Goal: Communication & Community: Connect with others

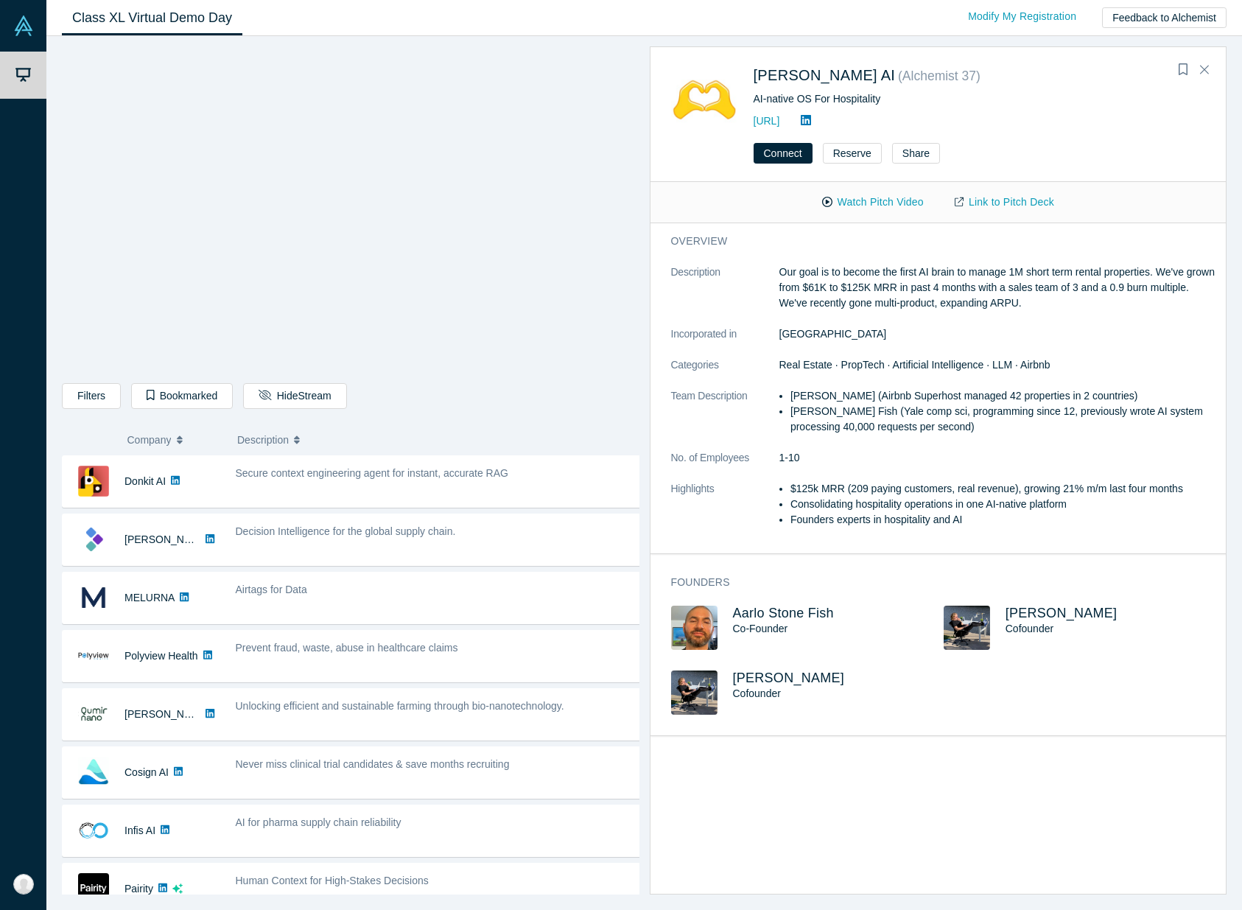
scroll to position [645, 0]
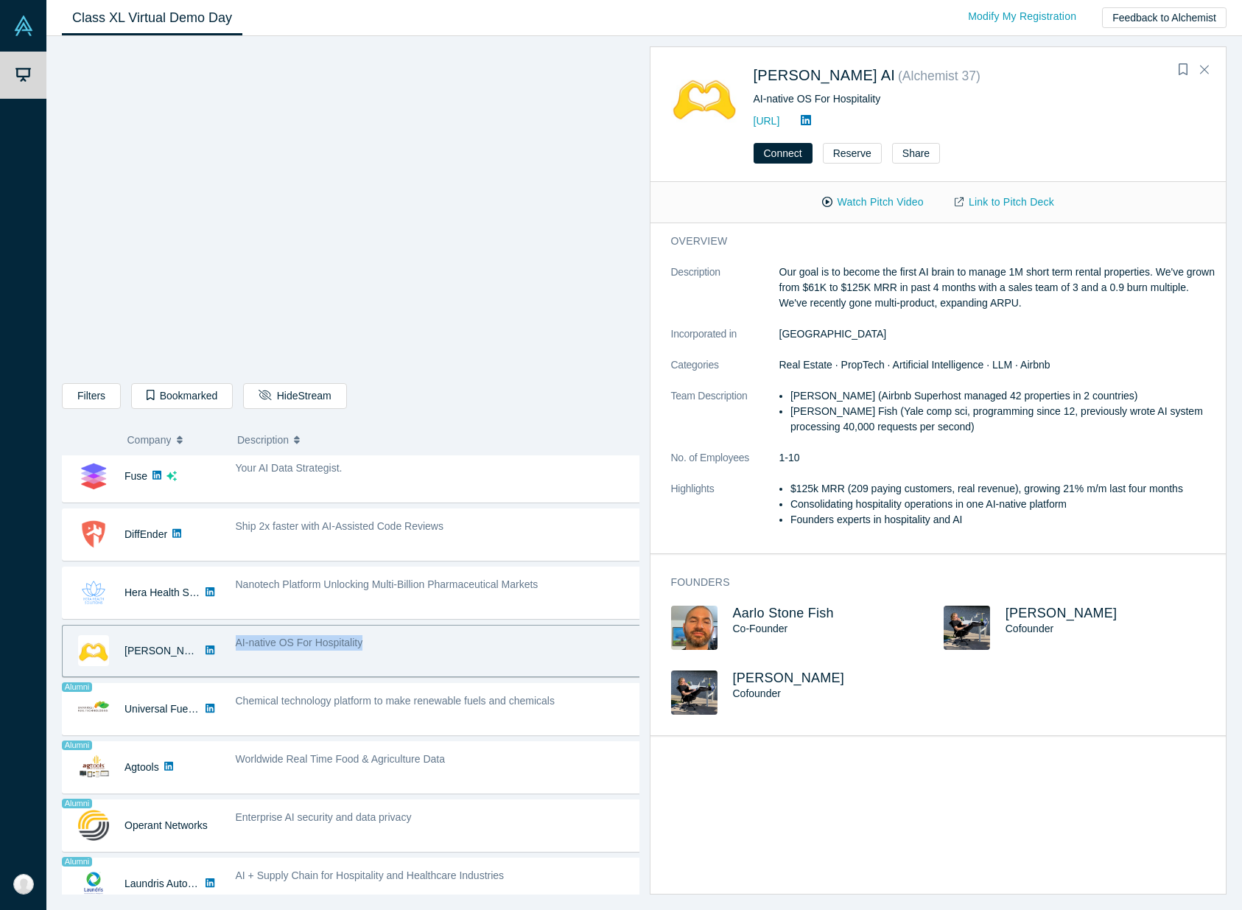
drag, startPoint x: 305, startPoint y: 642, endPoint x: 228, endPoint y: 639, distance: 77.4
click at [228, 639] on div "AI-native OS For Hospitality" at bounding box center [439, 651] width 422 height 46
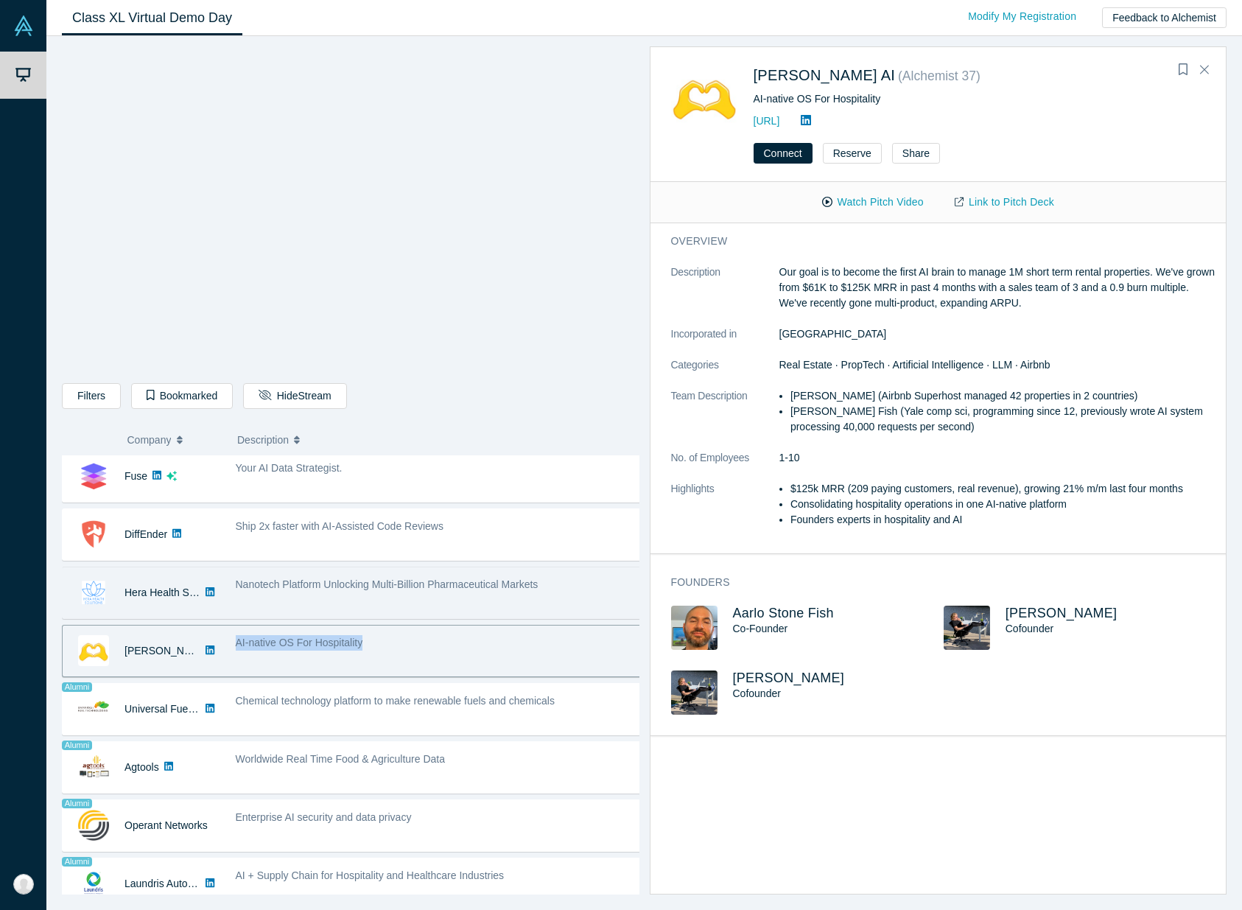
copy span "AI-native OS For Hospitality"
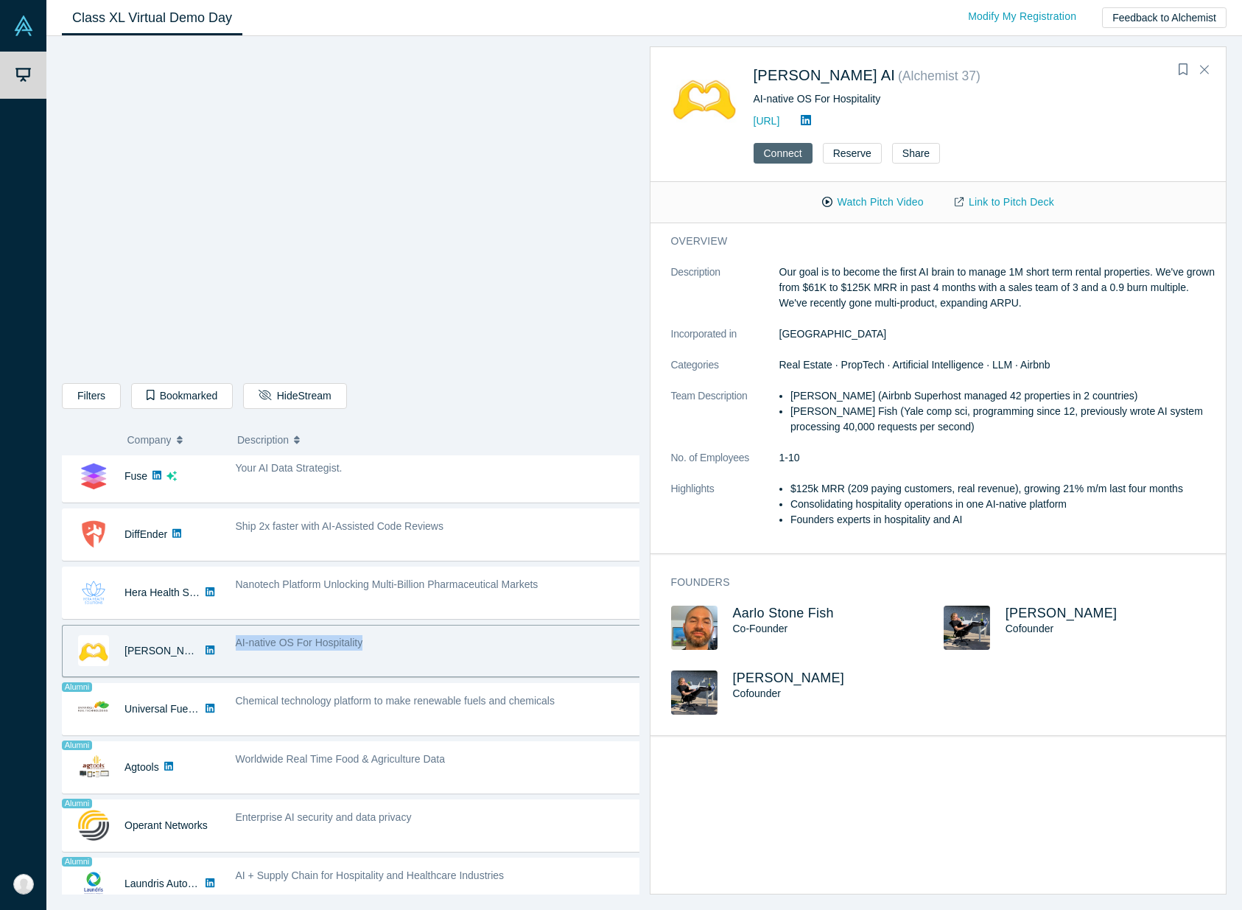
click at [800, 155] on button "Connect" at bounding box center [783, 153] width 59 height 21
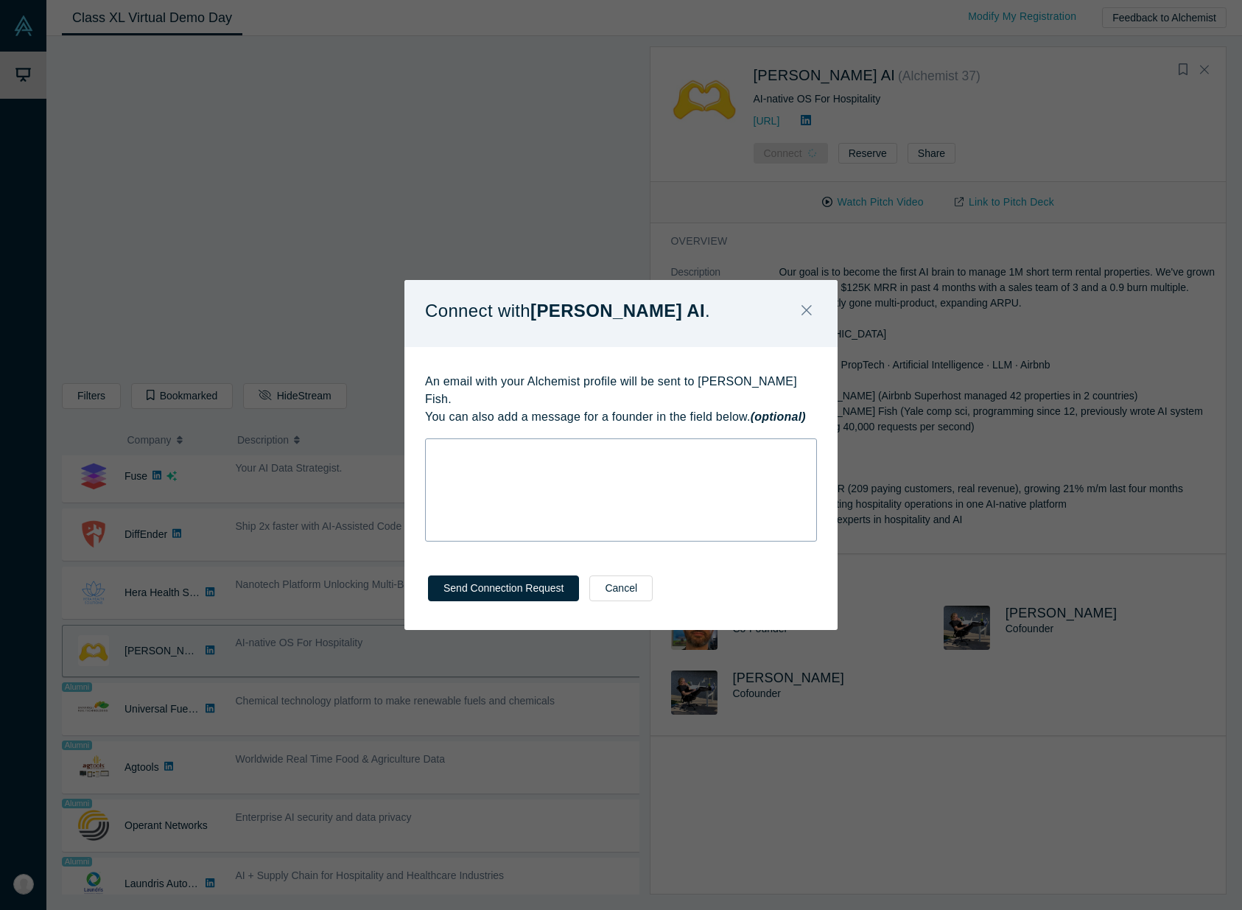
click at [634, 454] on div "rdw-wrapper" at bounding box center [621, 489] width 392 height 103
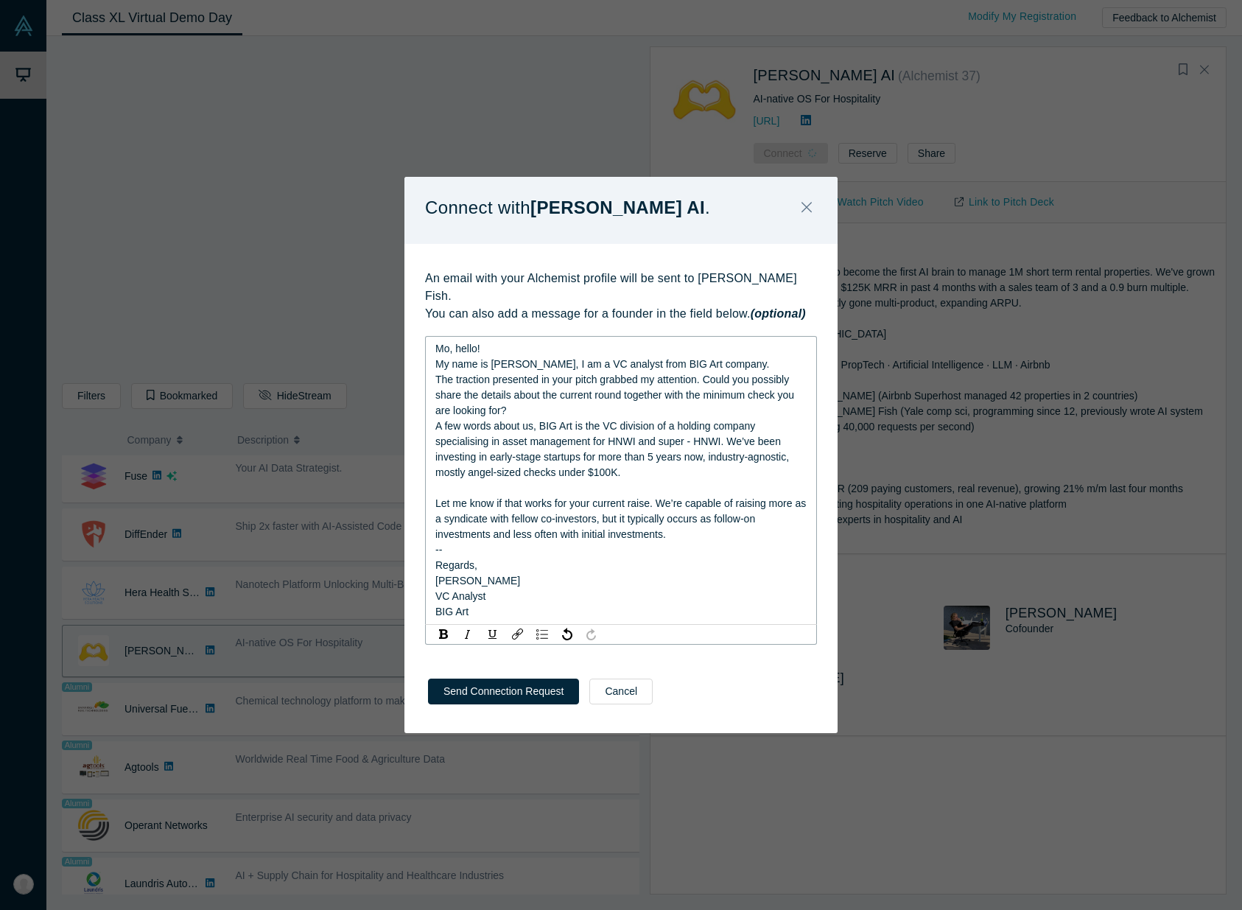
click at [450, 343] on span "Mo, hello!" at bounding box center [457, 349] width 45 height 12
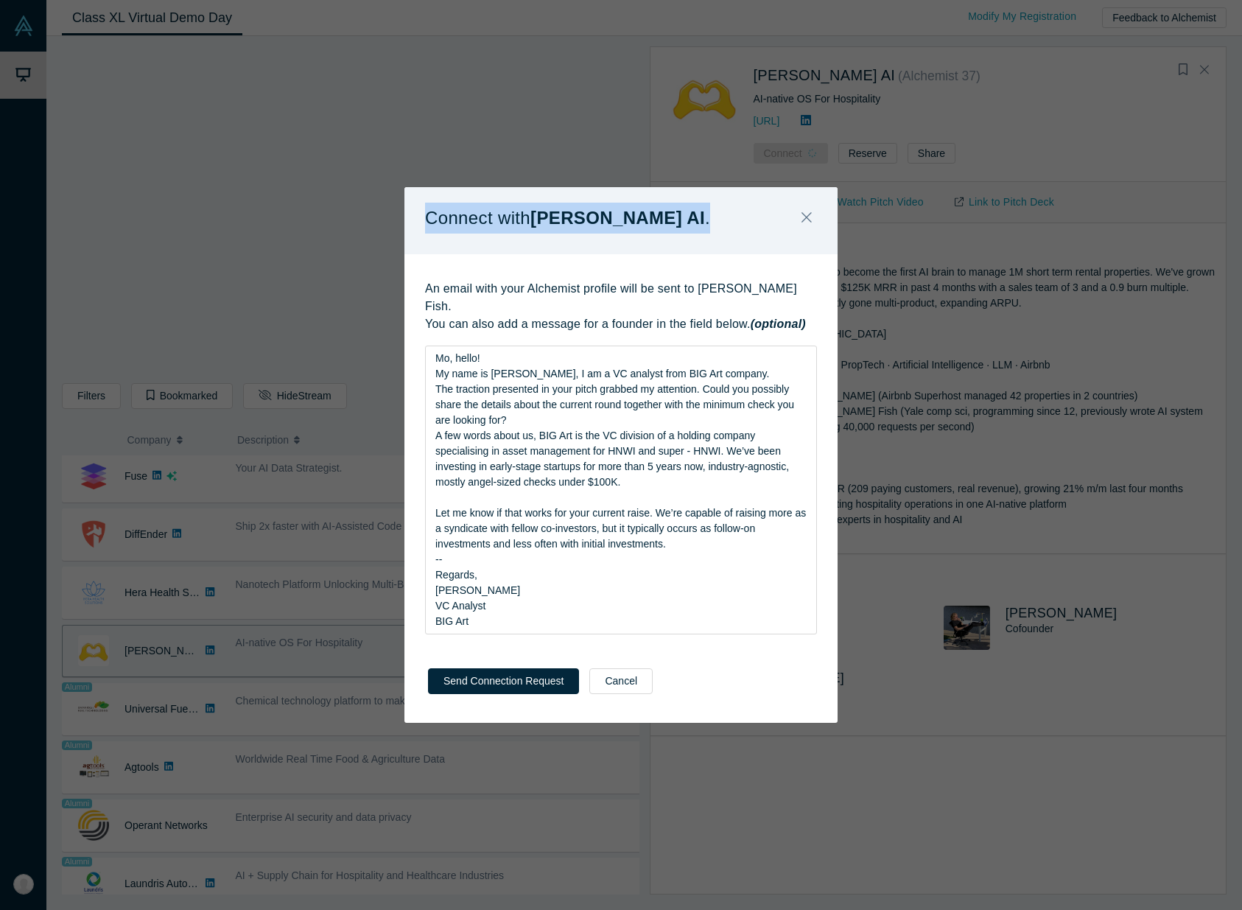
drag, startPoint x: 692, startPoint y: 202, endPoint x: 479, endPoint y: 252, distance: 219.4
click at [479, 252] on div "Connect with [PERSON_NAME] AI ." at bounding box center [620, 220] width 433 height 67
click at [812, 222] on button "Close" at bounding box center [806, 219] width 31 height 32
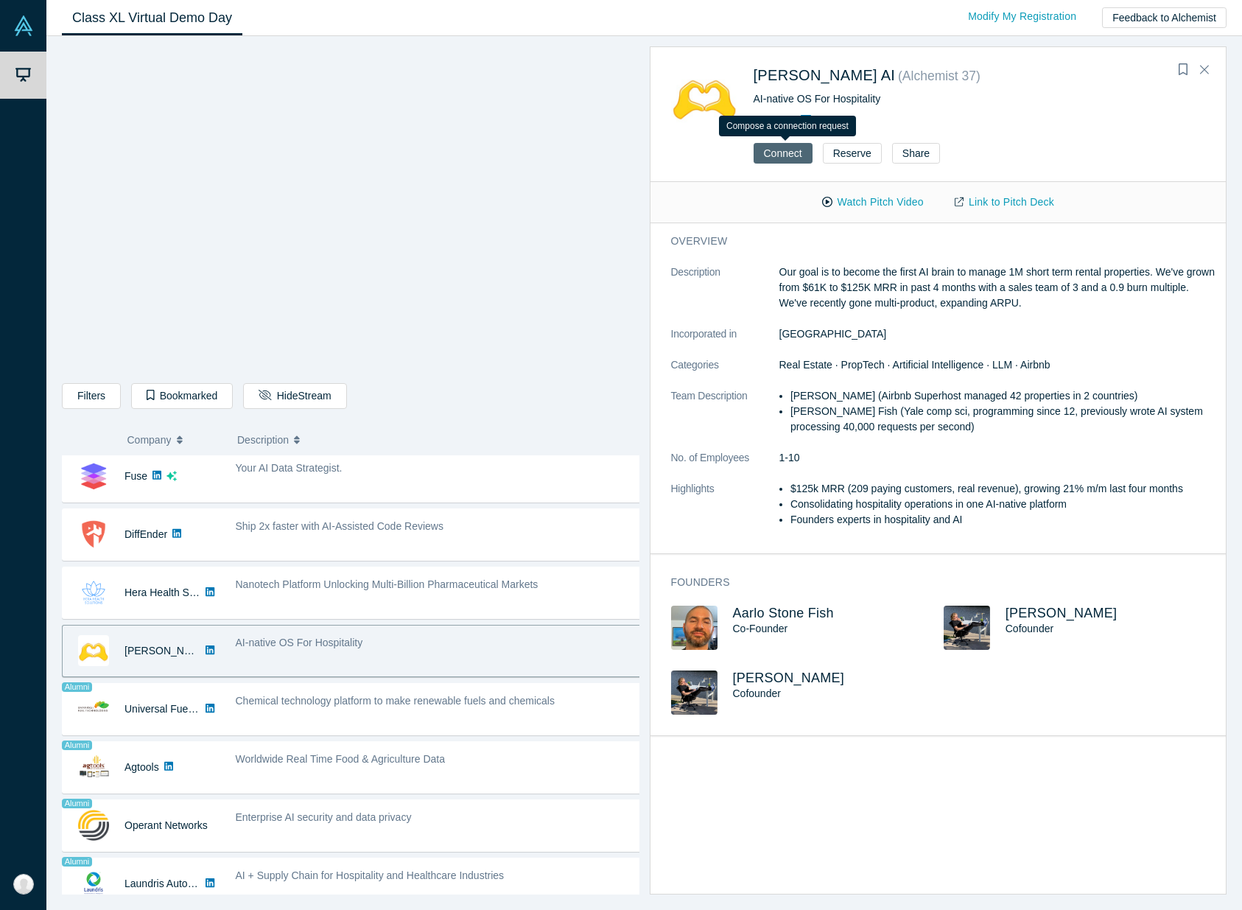
click at [790, 158] on button "Connect" at bounding box center [783, 153] width 59 height 21
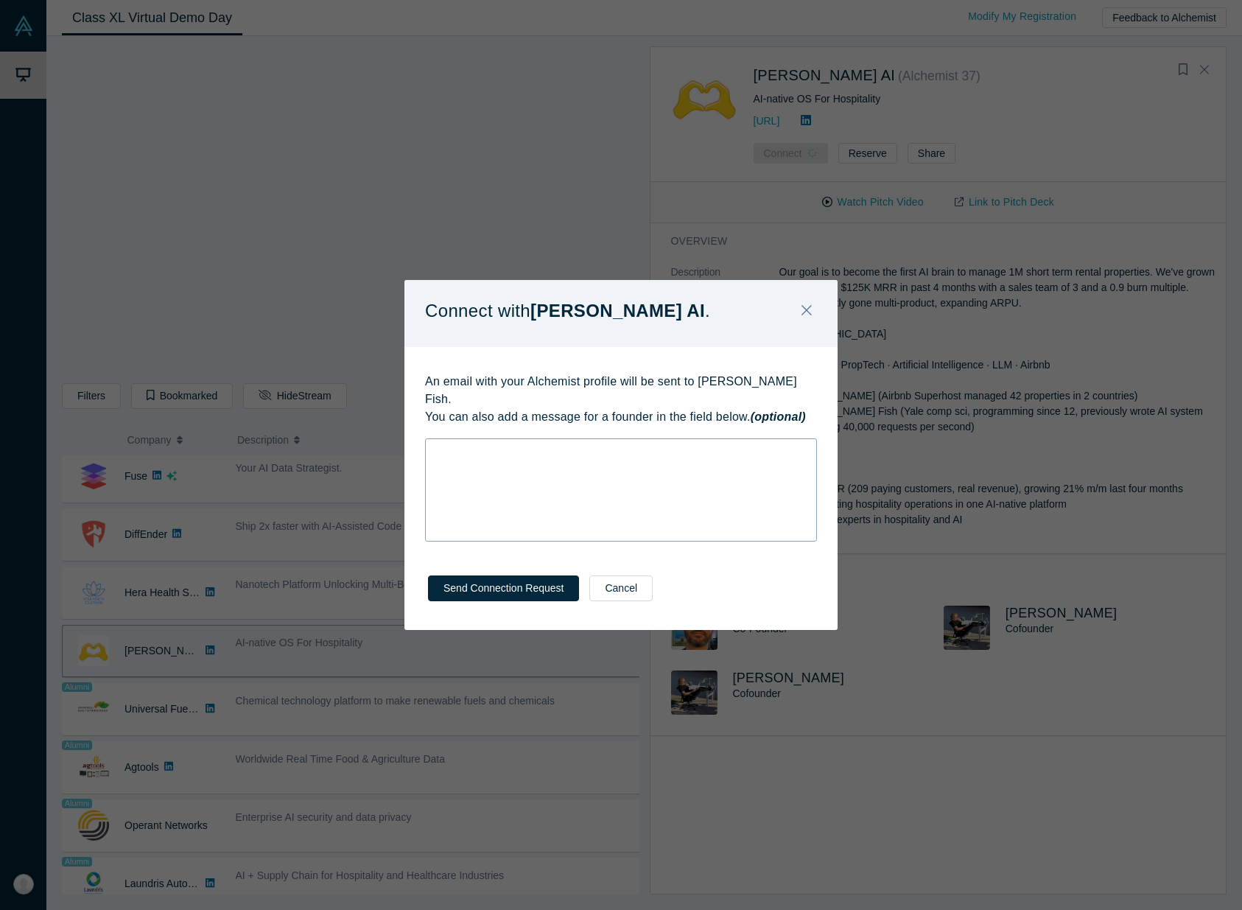
click at [593, 460] on div "rdw-wrapper" at bounding box center [621, 489] width 392 height 103
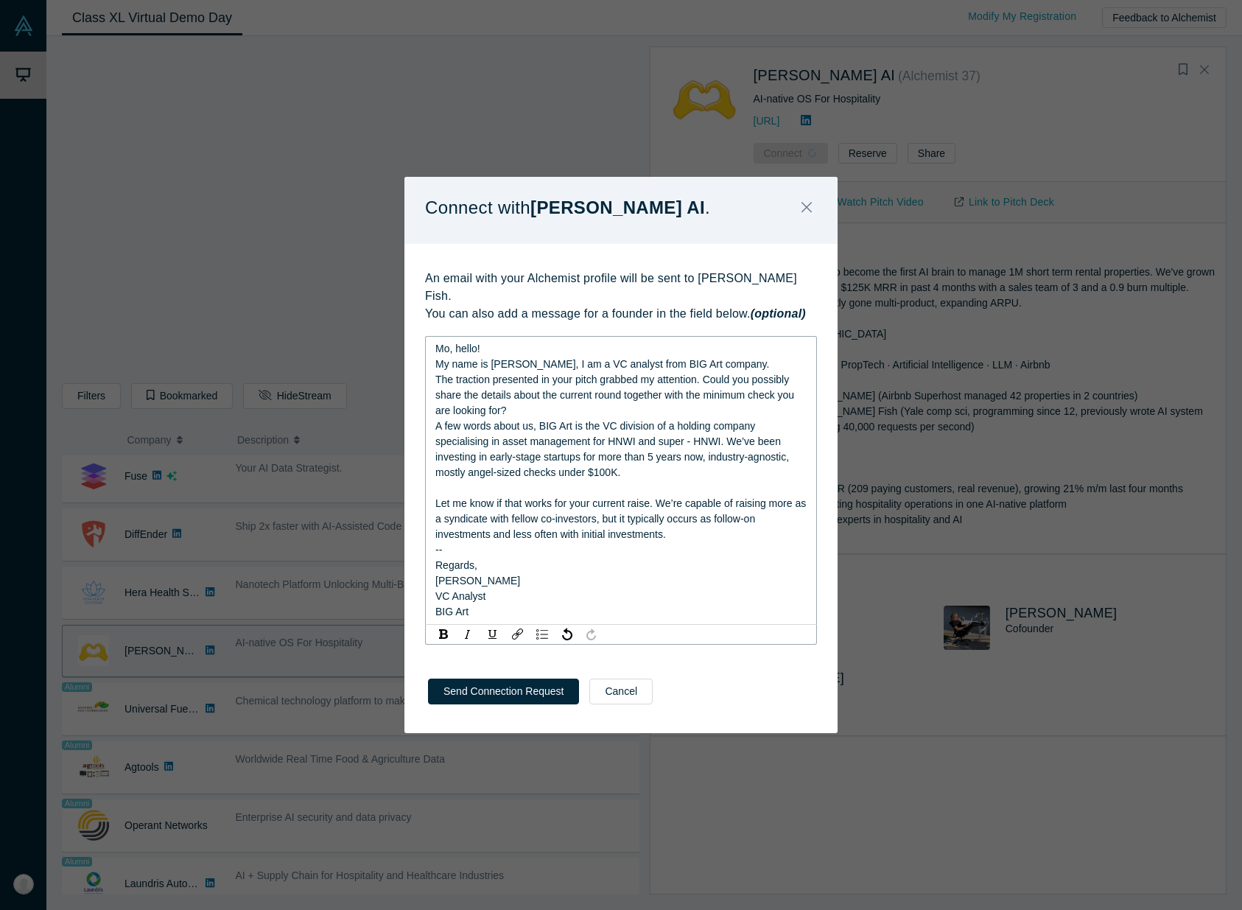
click at [447, 343] on span "Mo, hello!" at bounding box center [457, 349] width 45 height 12
click at [785, 448] on span "A few words about us, BIG Art is the VC division of a holding company specialis…" at bounding box center [613, 449] width 357 height 58
click at [683, 528] on div "Let me know if that works for your current raise. We’re capable of raising more…" at bounding box center [621, 519] width 372 height 46
click at [499, 689] on div "Send Connection Request Cancel" at bounding box center [620, 696] width 433 height 73
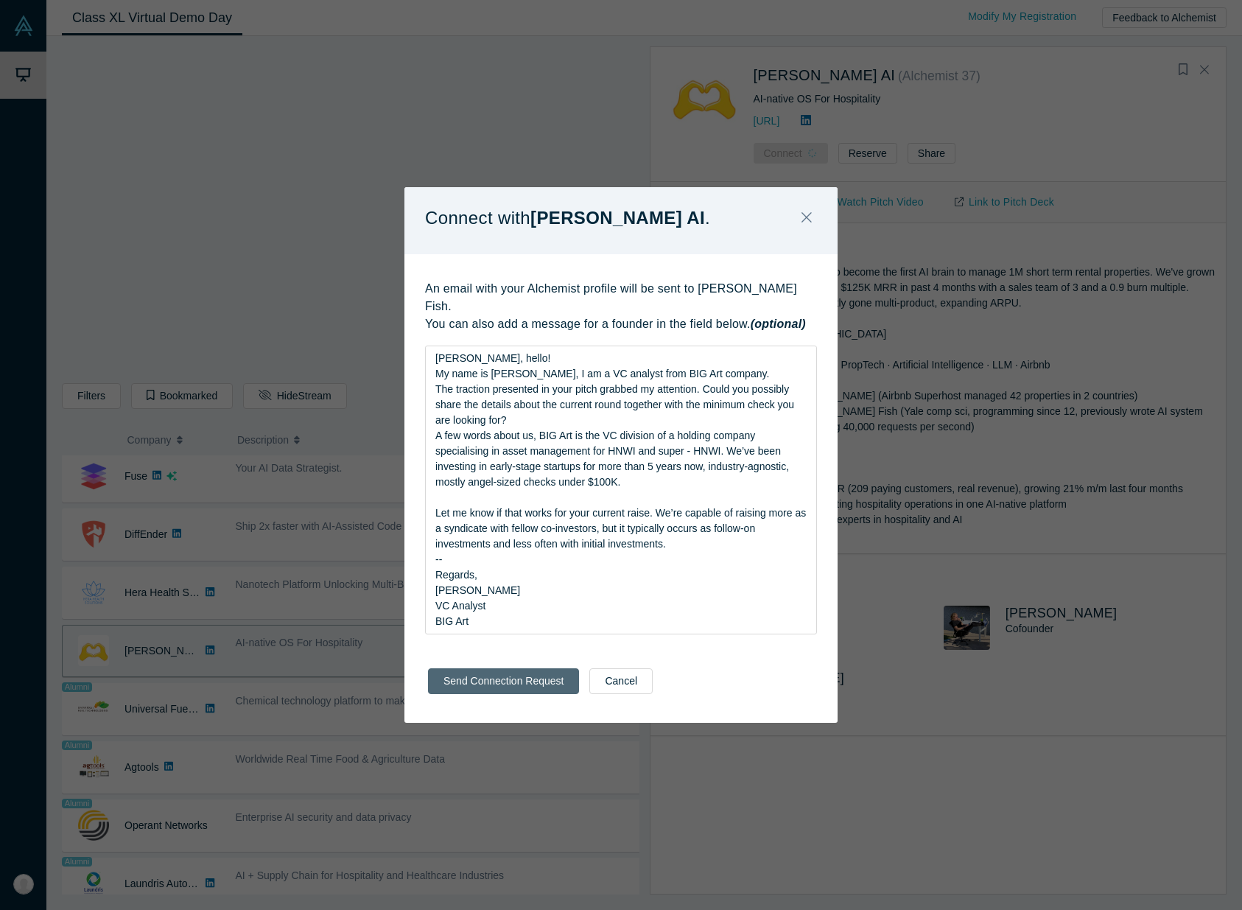
click at [511, 671] on button "Send Connection Request" at bounding box center [503, 681] width 151 height 26
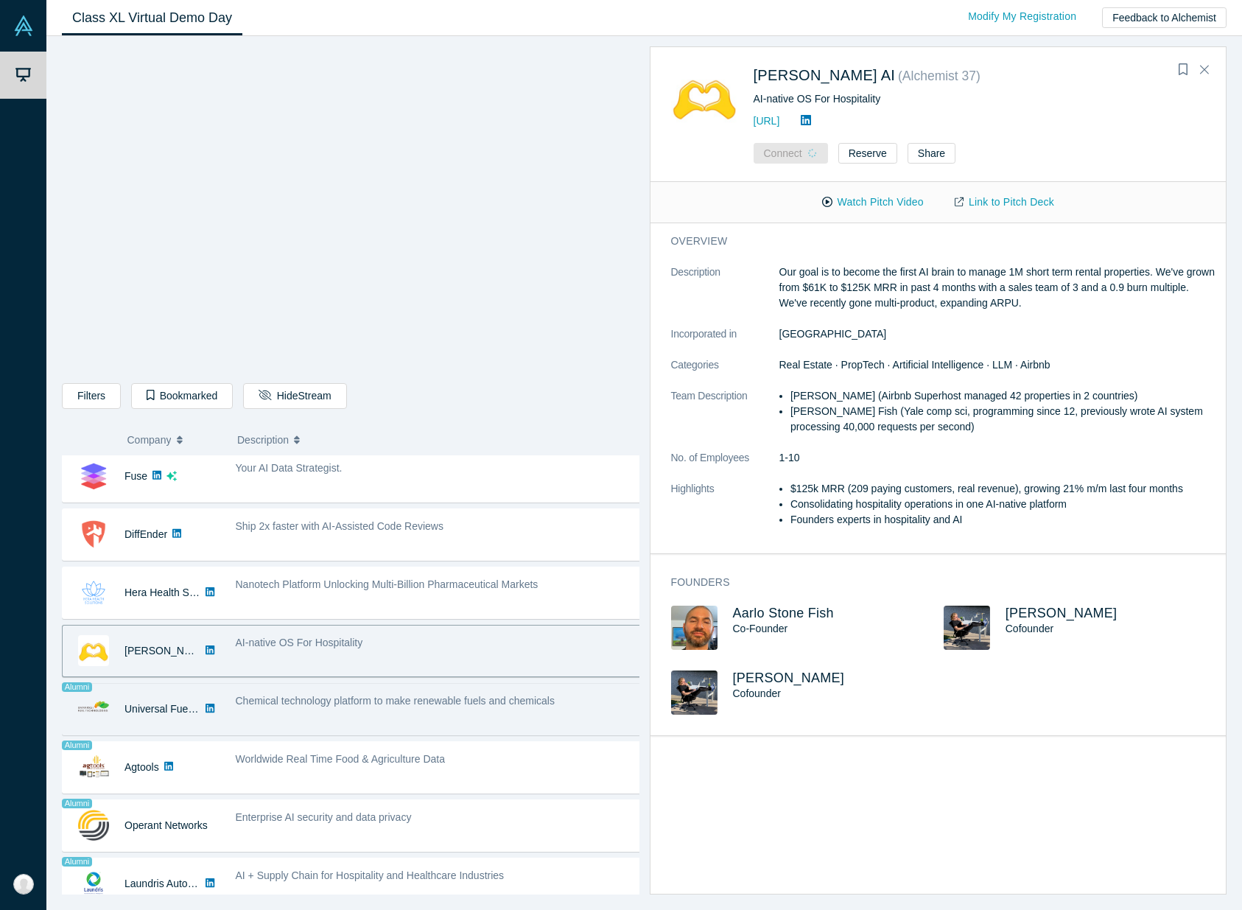
click at [569, 695] on div "Chemical technology platform to make renewable fuels and chemicals" at bounding box center [439, 700] width 407 height 15
click at [580, 699] on div "Chemical technology platform to make renewable fuels and chemicals" at bounding box center [439, 700] width 407 height 15
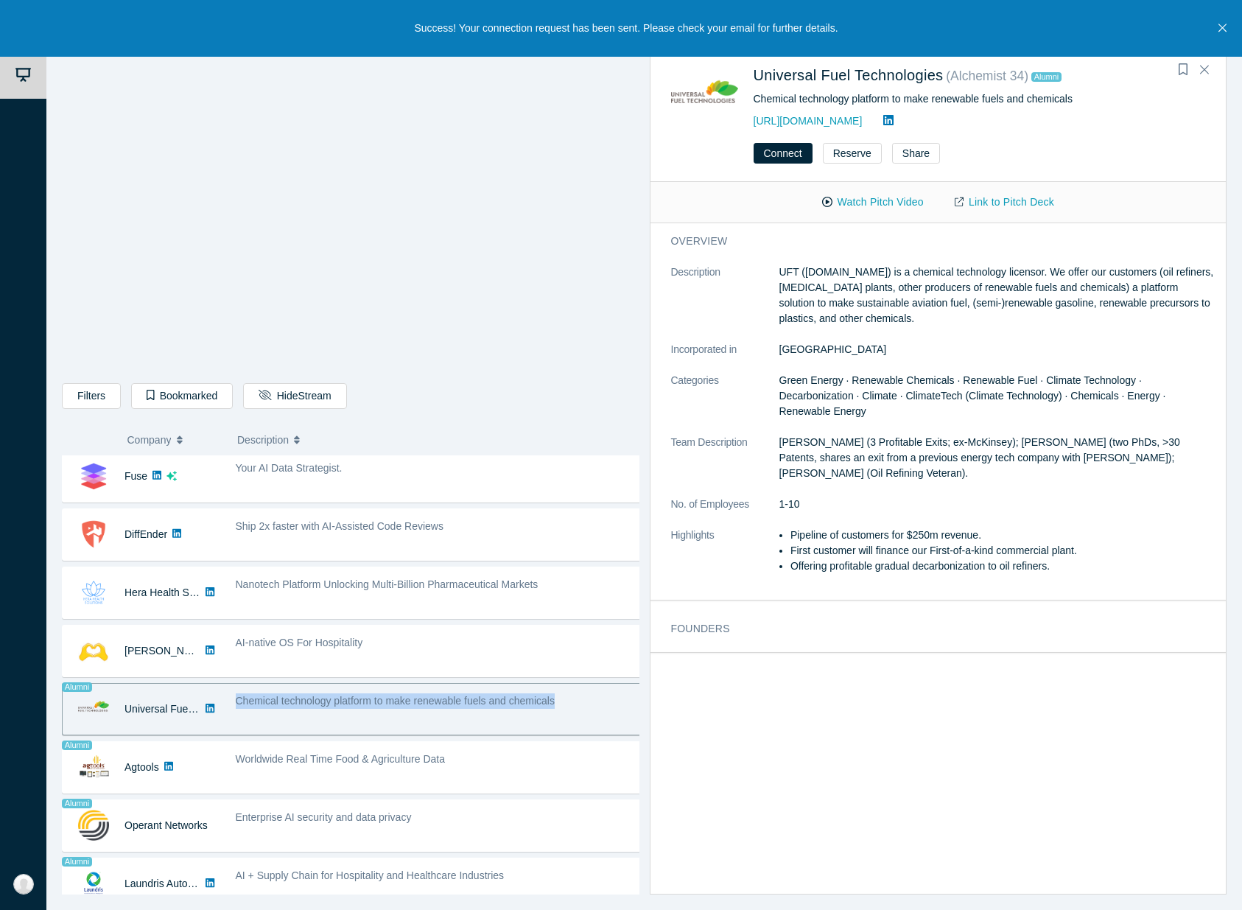
drag, startPoint x: 581, startPoint y: 704, endPoint x: 203, endPoint y: 704, distance: 378.6
click at [193, 704] on div "Alumni Universal Fuel Technologies No overlapping areas Chemical technology pla…" at bounding box center [356, 709] width 589 height 52
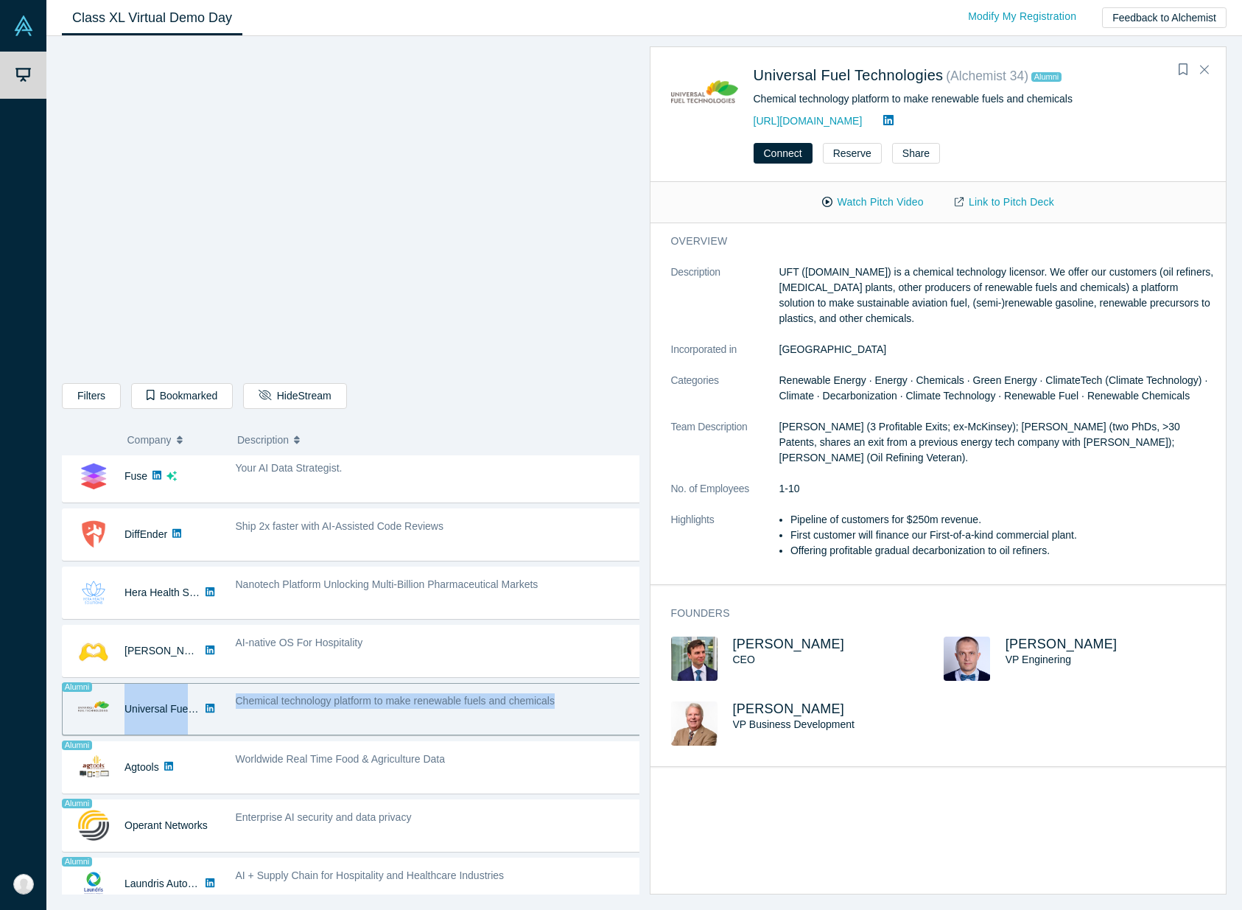
drag, startPoint x: 123, startPoint y: 708, endPoint x: 334, endPoint y: 727, distance: 211.5
click at [334, 727] on div "Alumni Universal Fuel Technologies No overlapping areas Chemical technology pla…" at bounding box center [356, 709] width 589 height 52
click at [1117, 94] on div "Chemical technology platform to make renewable fuels and chemicals" at bounding box center [980, 98] width 452 height 15
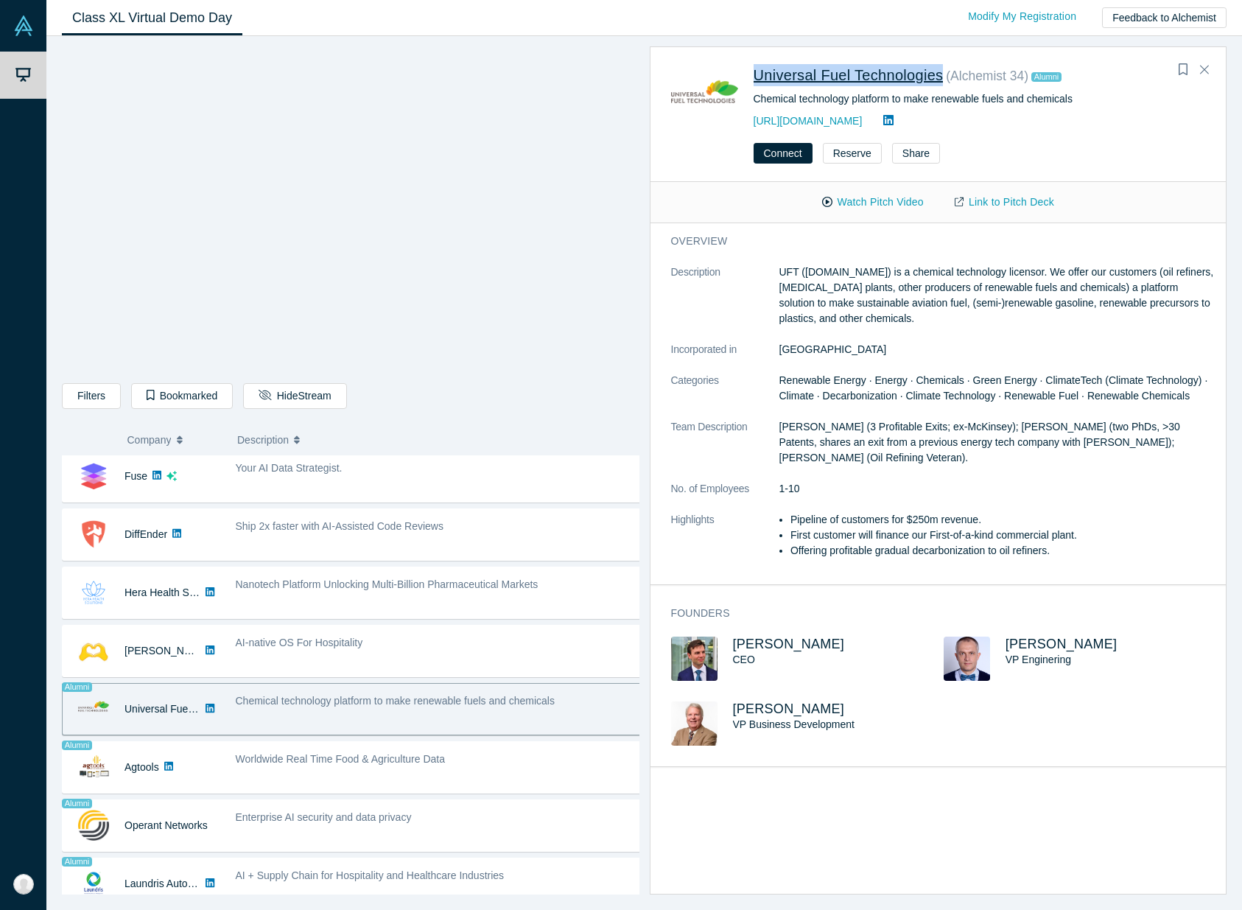
drag, startPoint x: 949, startPoint y: 71, endPoint x: 757, endPoint y: 79, distance: 192.4
click at [757, 79] on div "Universal Fuel Technologies ( Alchemist 34 ) Alumni" at bounding box center [975, 77] width 442 height 27
copy link "Universal Fuel Technologies"
